Goal: Task Accomplishment & Management: Manage account settings

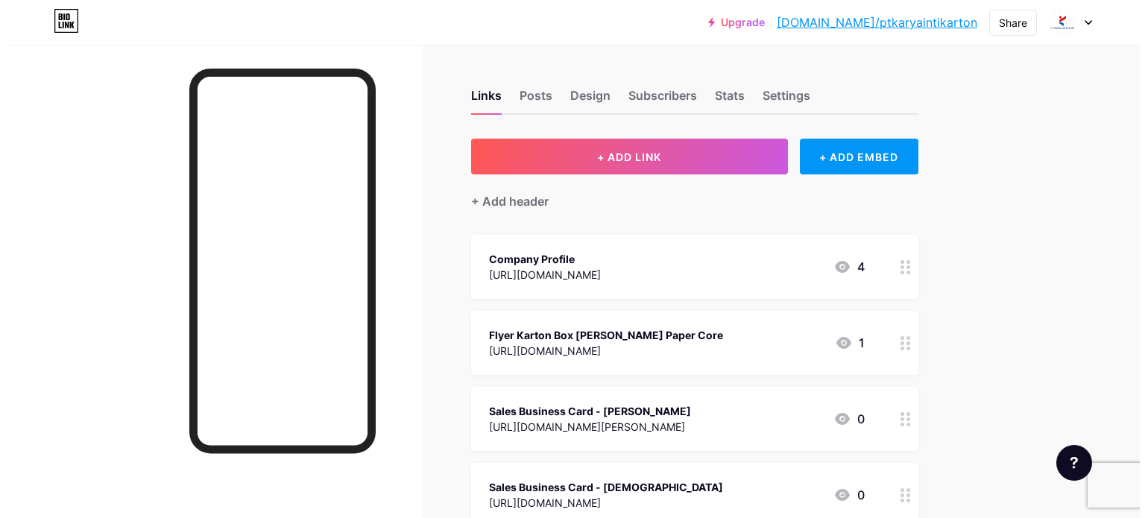
scroll to position [77, 0]
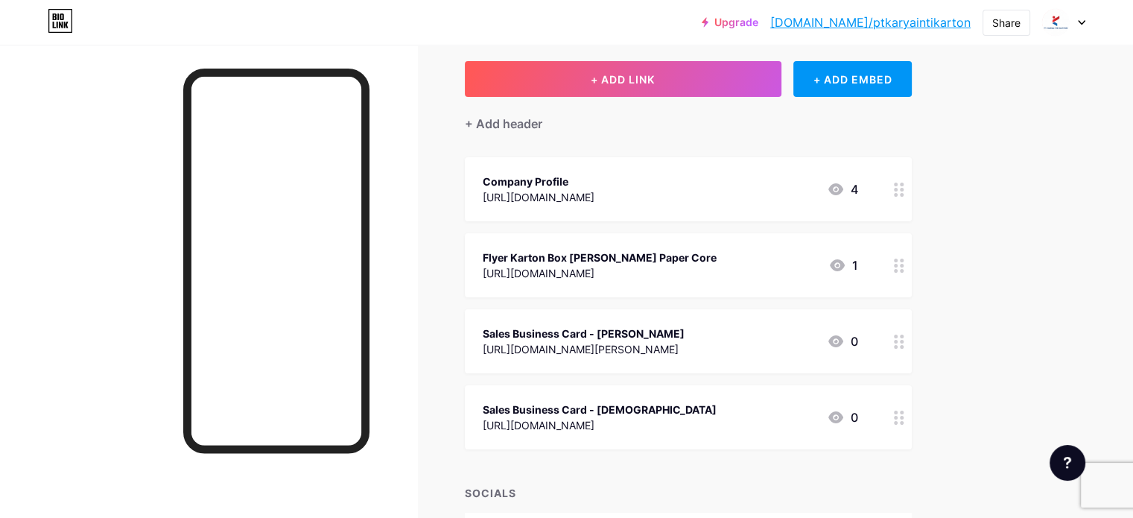
click at [681, 428] on div "[URL][DOMAIN_NAME]" at bounding box center [600, 425] width 234 height 16
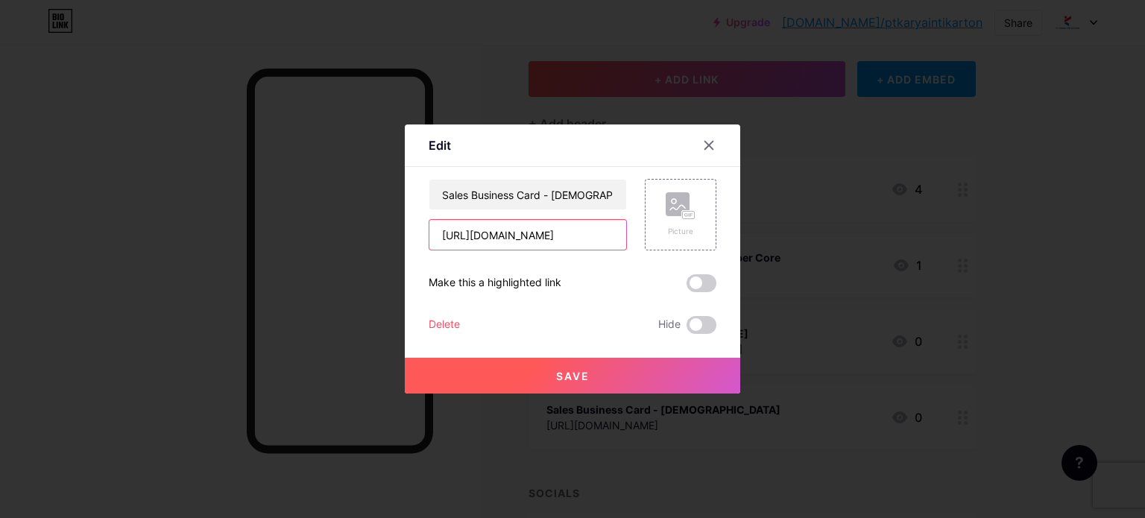
click at [593, 232] on input "[URL][DOMAIN_NAME]" at bounding box center [527, 235] width 197 height 30
paste input "[URL][DOMAIN_NAME]"
type input "[URL][DOMAIN_NAME]"
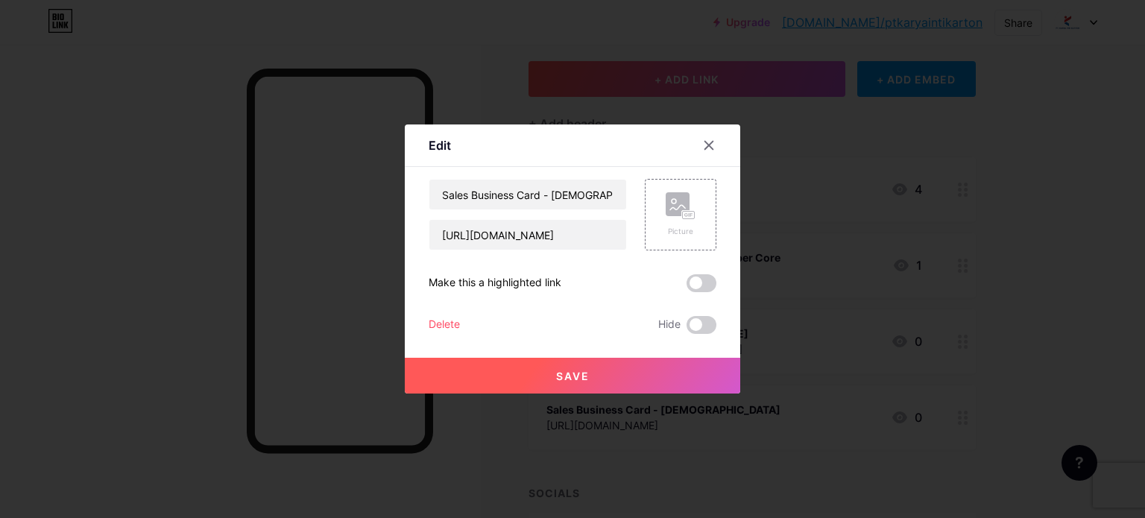
click at [572, 378] on span "Save" at bounding box center [573, 376] width 34 height 13
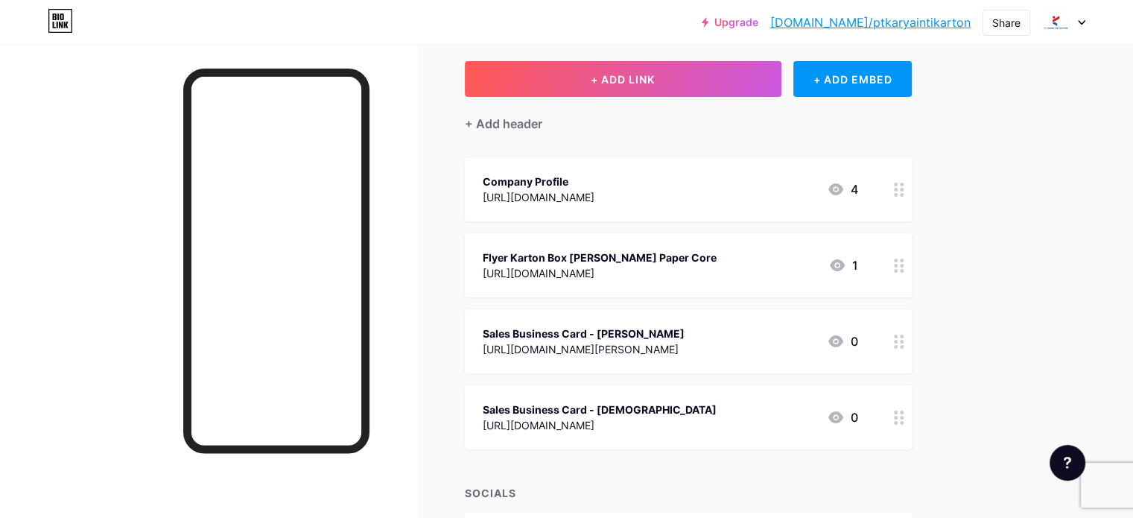
click at [685, 328] on div "Sales Business Card - [PERSON_NAME]" at bounding box center [584, 334] width 202 height 16
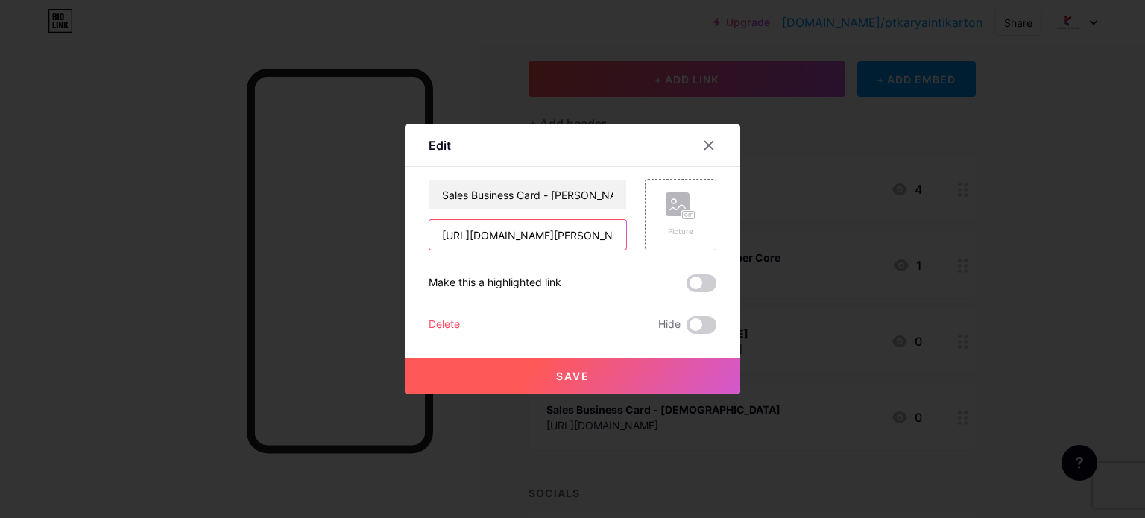
click at [515, 239] on input "[URL][DOMAIN_NAME][PERSON_NAME]" at bounding box center [527, 235] width 197 height 30
paste input "[URL][DOMAIN_NAME][PERSON_NAME]"
type input "[URL][DOMAIN_NAME][PERSON_NAME]"
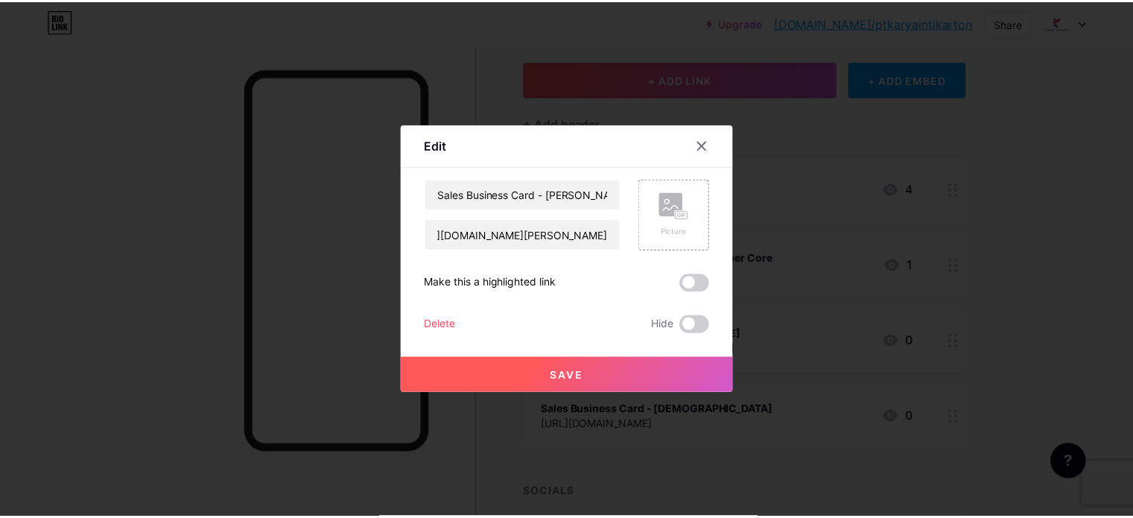
scroll to position [0, 0]
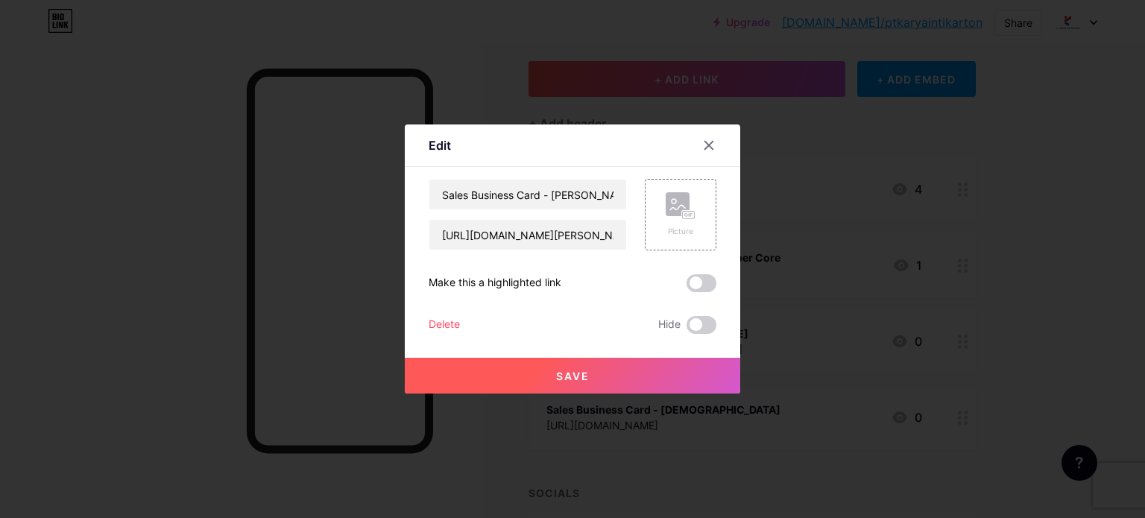
click at [565, 379] on span "Save" at bounding box center [573, 376] width 34 height 13
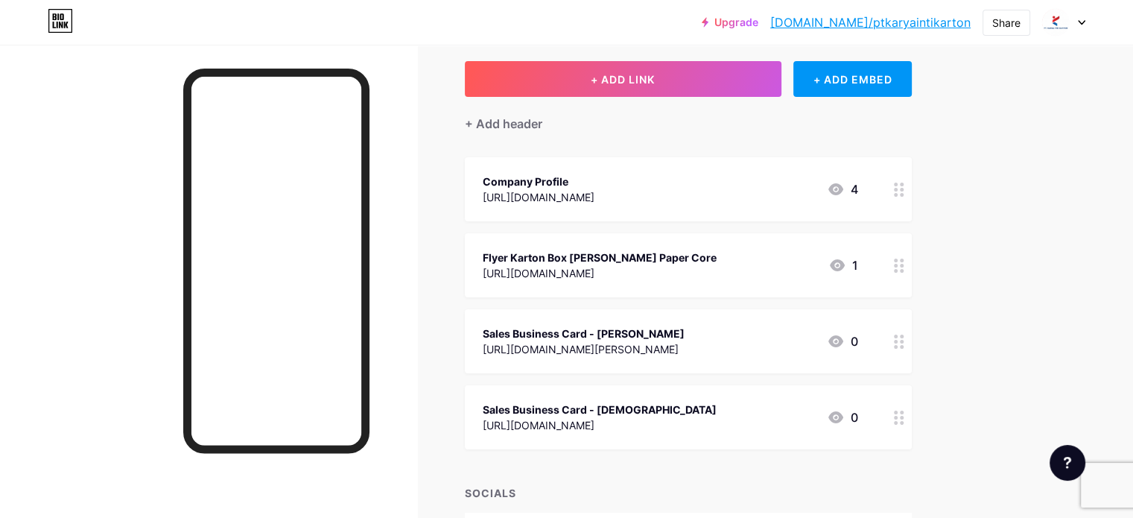
click at [975, 317] on div "Links Posts Design Subscribers Stats Settings + ADD LINK + ADD EMBED + Add head…" at bounding box center [487, 317] width 975 height 700
